Goal: Obtain resource: Download file/media

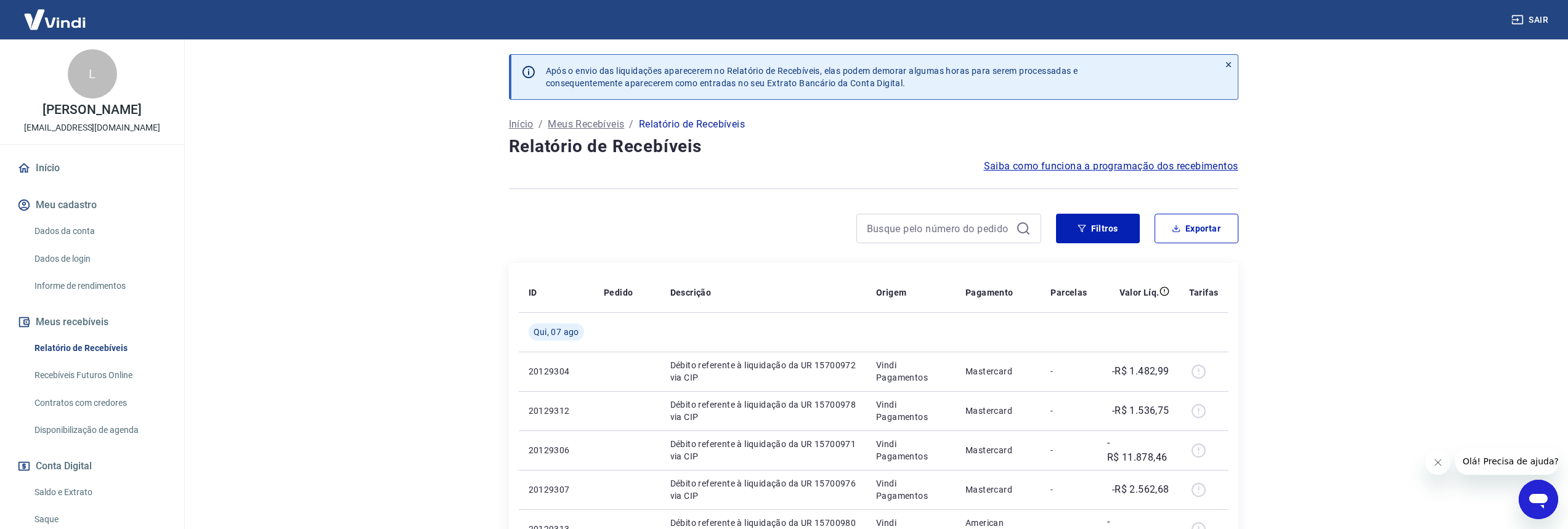
click at [105, 347] on link "Relatório de Recebíveis" at bounding box center [99, 348] width 140 height 25
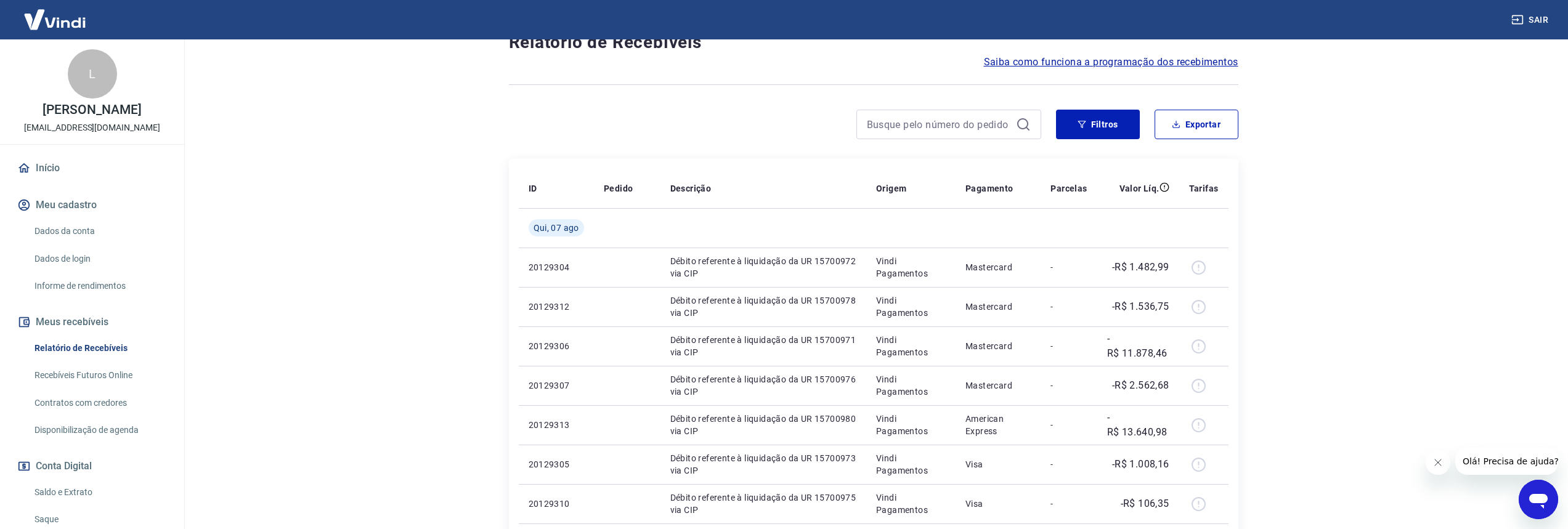
scroll to position [105, 0]
click at [1219, 124] on button "Exportar" at bounding box center [1197, 124] width 83 height 30
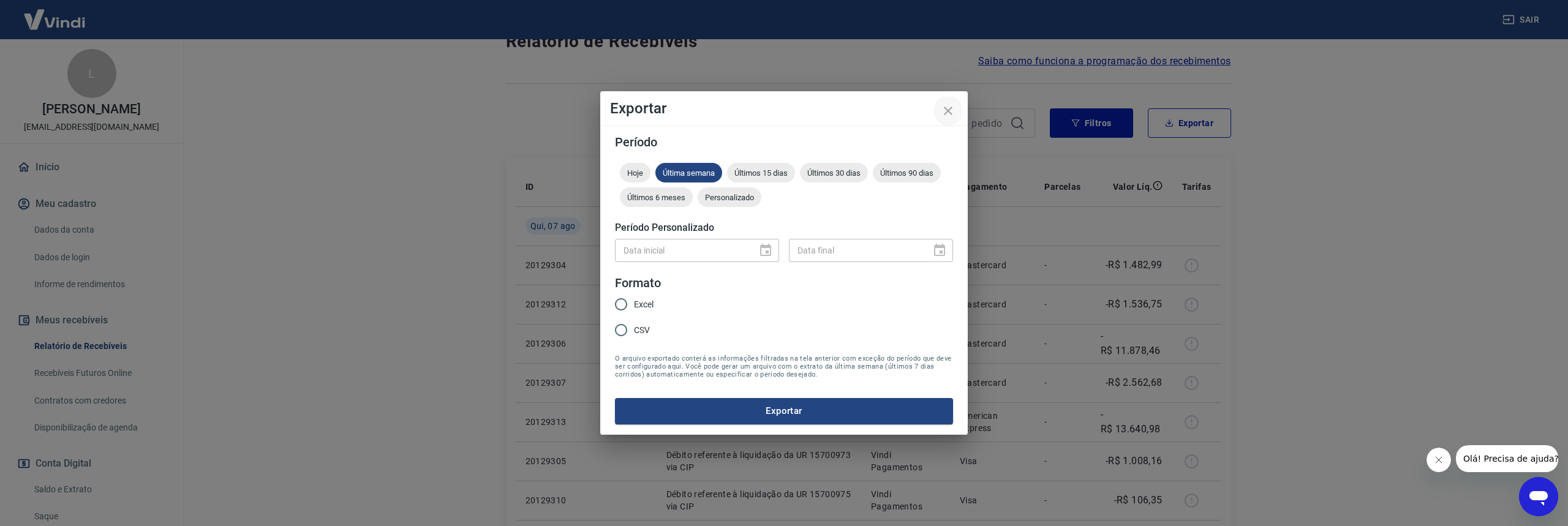
click at [951, 112] on icon "close" at bounding box center [948, 111] width 15 height 15
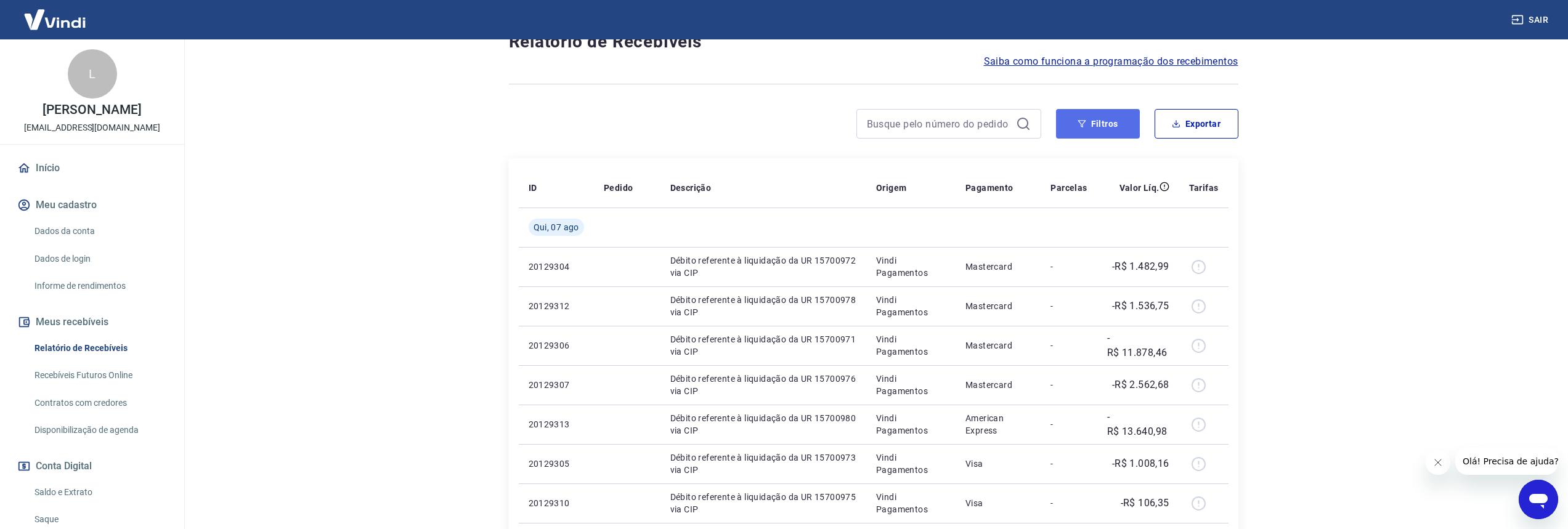
click at [1098, 124] on button "Filtros" at bounding box center [1098, 124] width 83 height 30
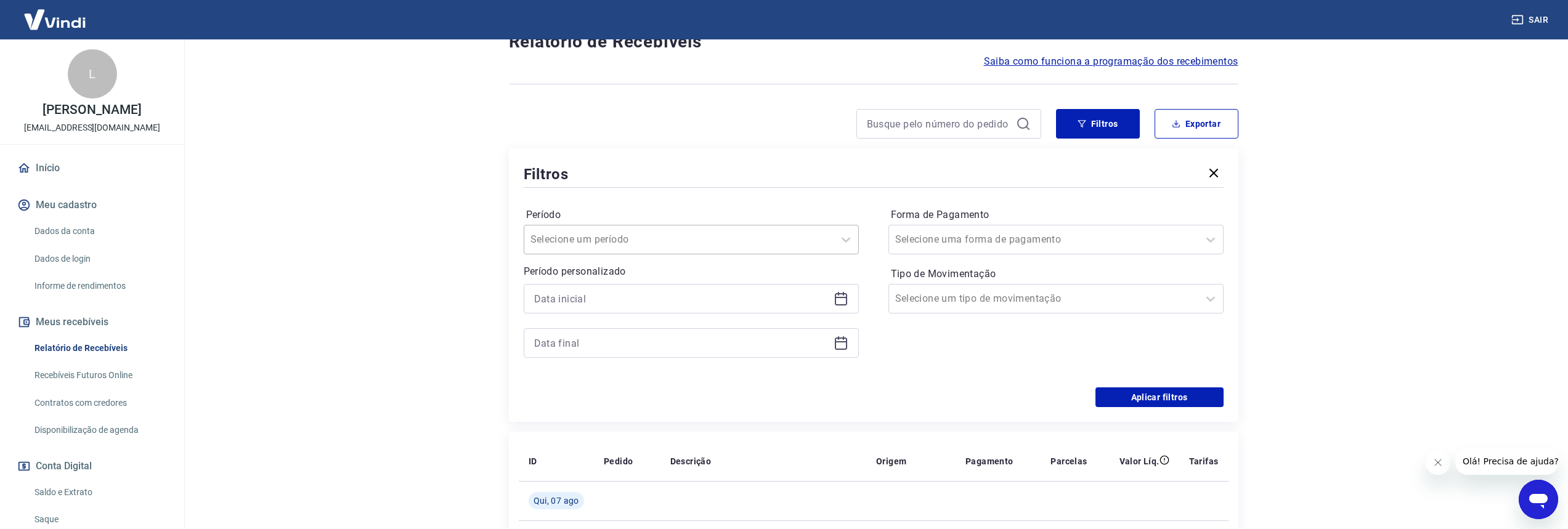
click at [784, 233] on div at bounding box center [679, 239] width 297 height 18
click at [337, 242] on main "Após o envio das liquidações aparecerem no Relatório de Recebíveis, elas podem …" at bounding box center [873, 179] width 1389 height 490
